Goal: Navigation & Orientation: Understand site structure

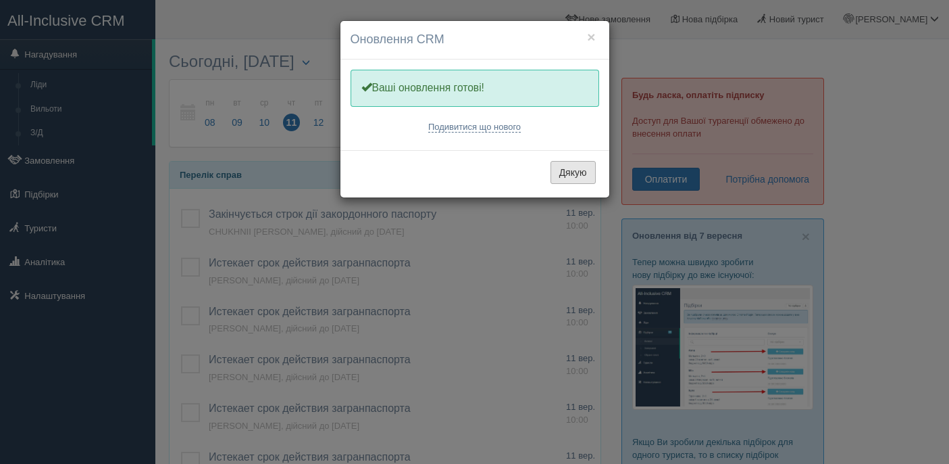
click at [569, 174] on button "Дякую" at bounding box center [573, 172] width 45 height 23
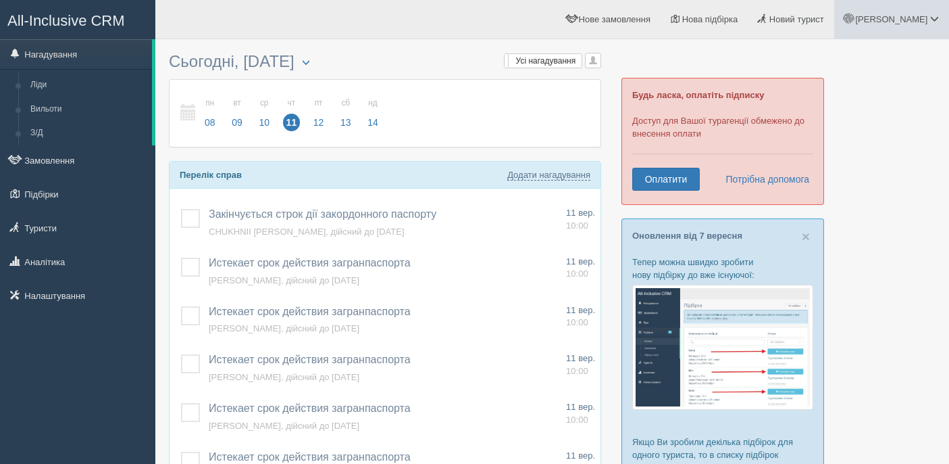
click at [928, 30] on link "[PERSON_NAME]" at bounding box center [891, 19] width 115 height 39
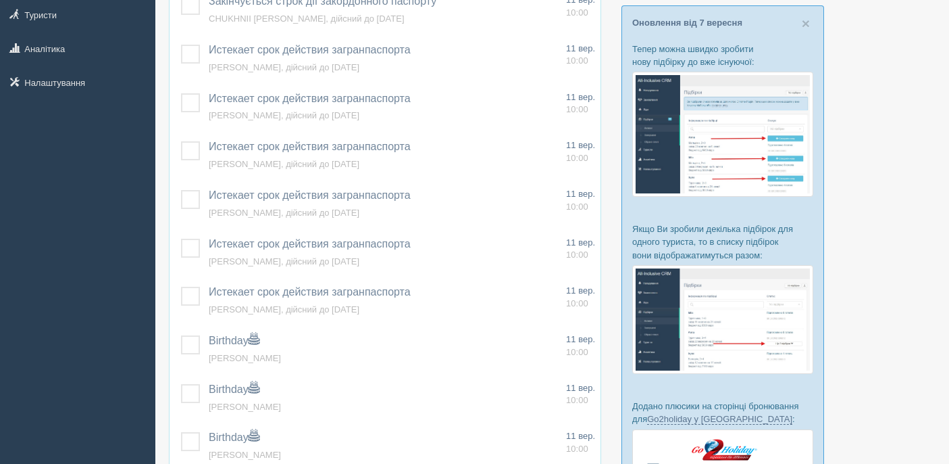
scroll to position [218, 0]
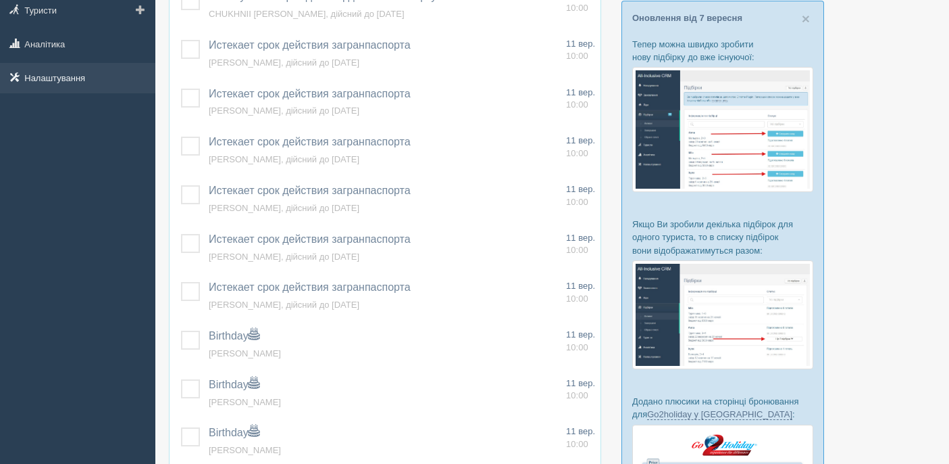
click at [71, 80] on link "Налаштування" at bounding box center [77, 78] width 155 height 30
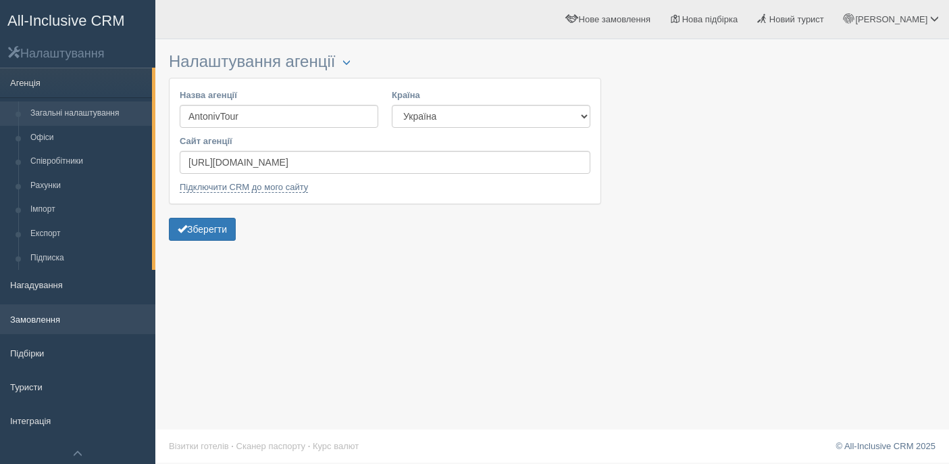
click at [48, 314] on link "Замовлення" at bounding box center [77, 319] width 155 height 30
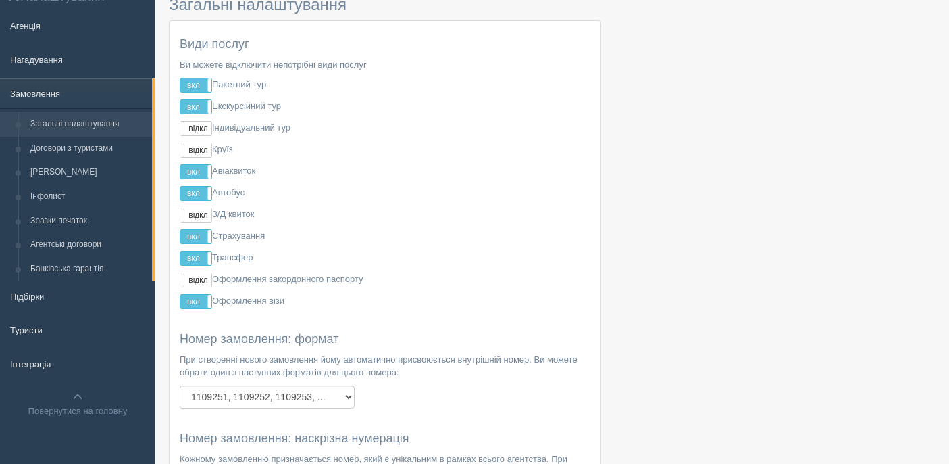
scroll to position [80, 0]
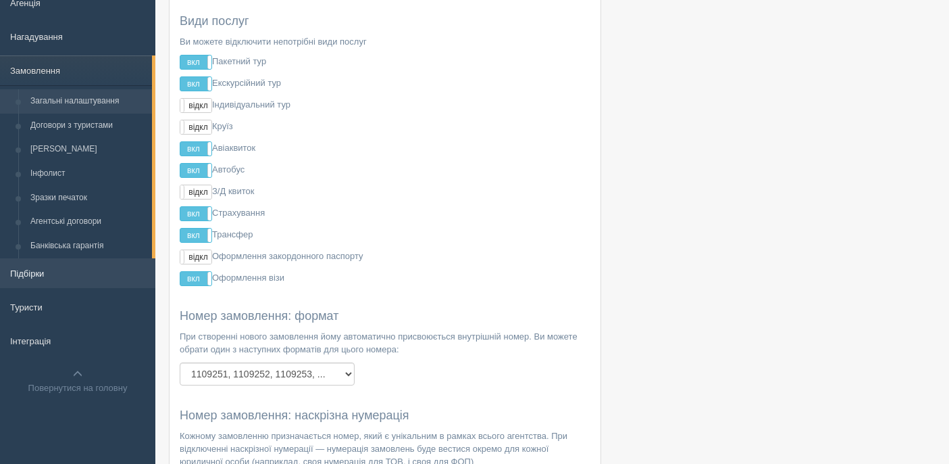
click at [41, 280] on link "Підбірки" at bounding box center [77, 273] width 155 height 30
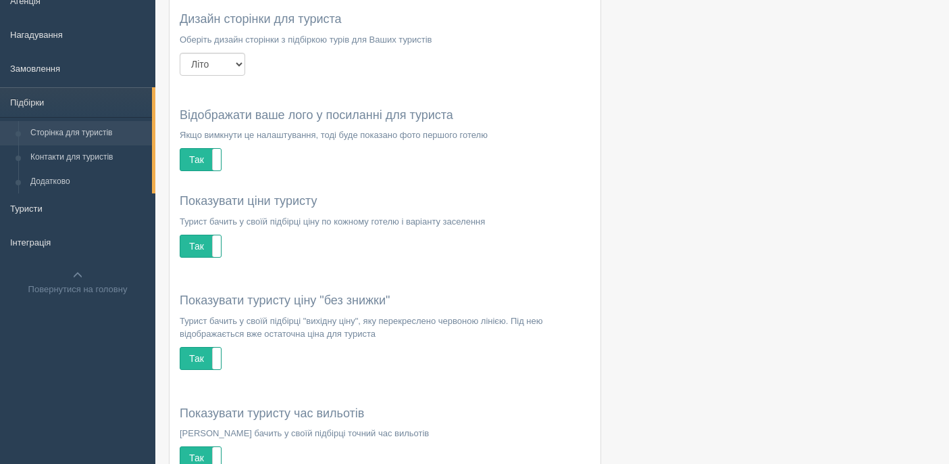
scroll to position [89, 0]
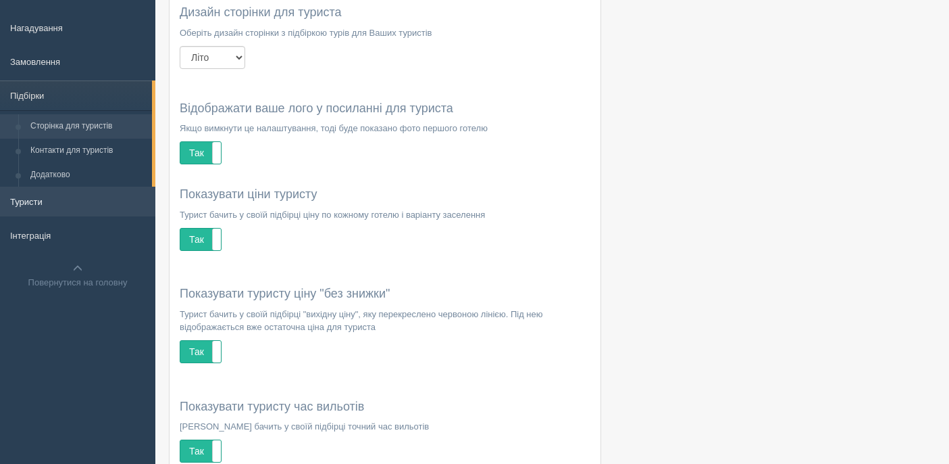
click at [51, 201] on link "Туристи" at bounding box center [77, 201] width 155 height 30
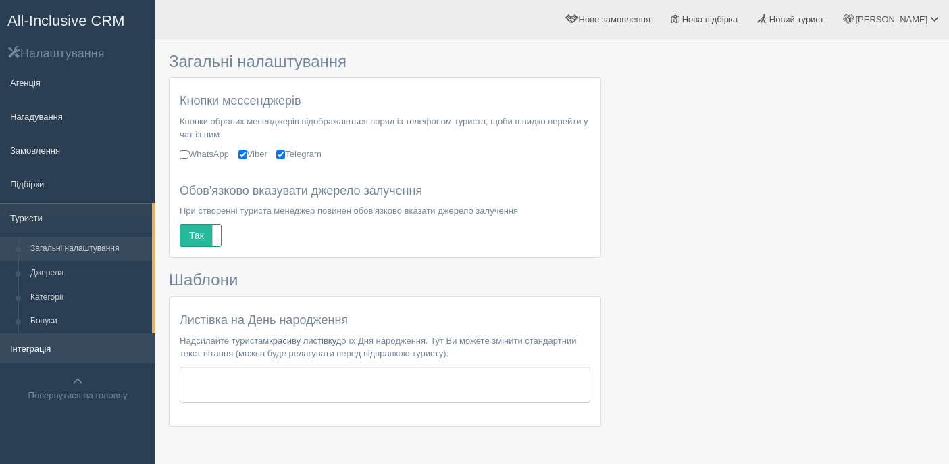
click at [47, 347] on link "Інтеграція" at bounding box center [77, 348] width 155 height 30
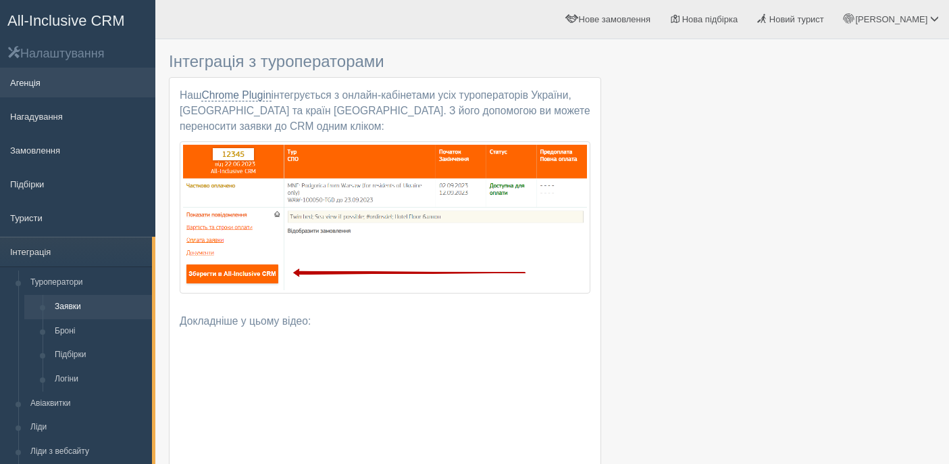
click at [62, 80] on link "Агенція" at bounding box center [77, 83] width 155 height 30
